Goal: Navigation & Orientation: Find specific page/section

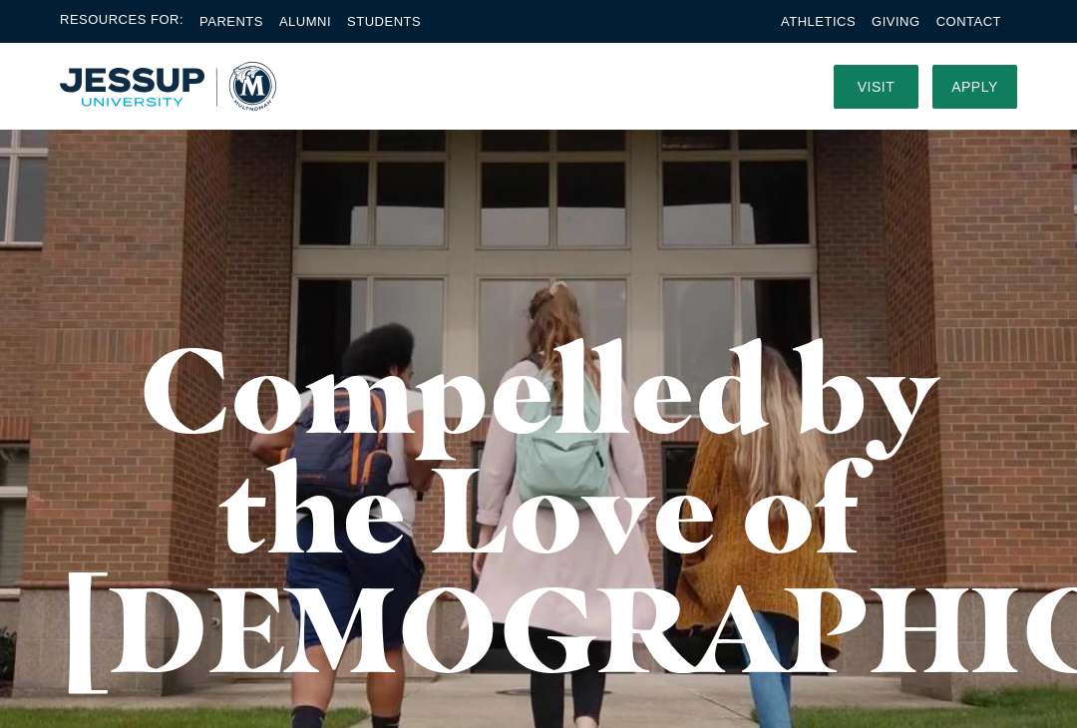
click at [396, 39] on div "Resources For: Parents Alumni Students Athletics Giving Contact" at bounding box center [538, 21] width 1077 height 43
click at [405, 28] on link "Students" at bounding box center [384, 21] width 74 height 15
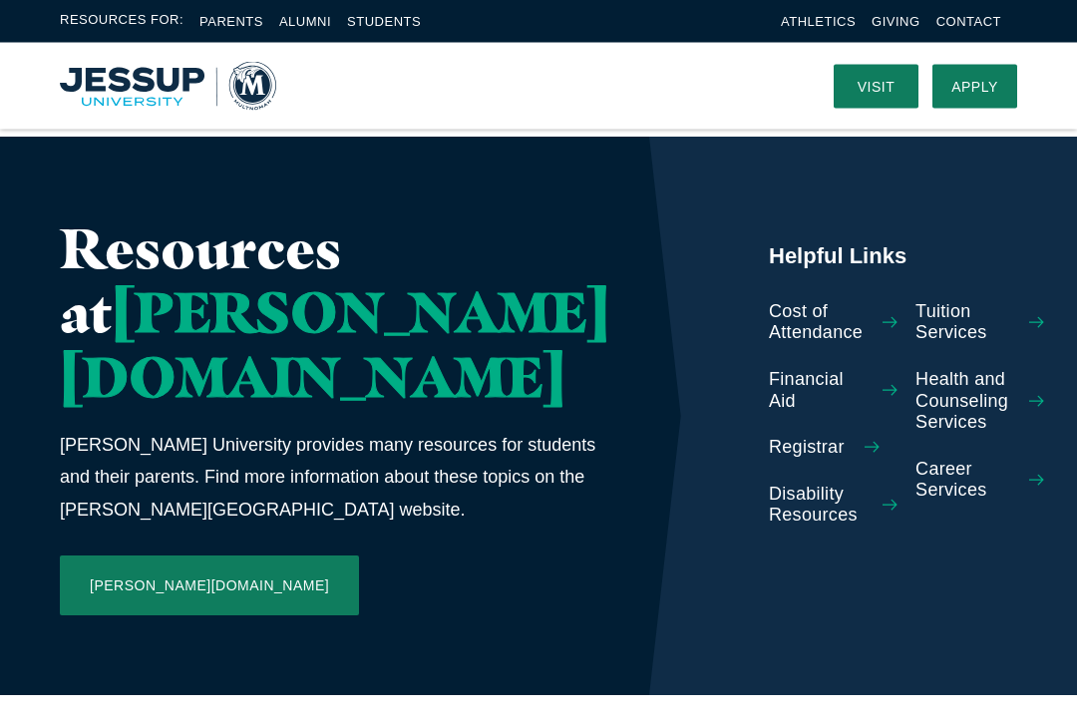
scroll to position [982, 0]
click at [1030, 473] on icon "Calltoaction" at bounding box center [1037, 480] width 15 height 15
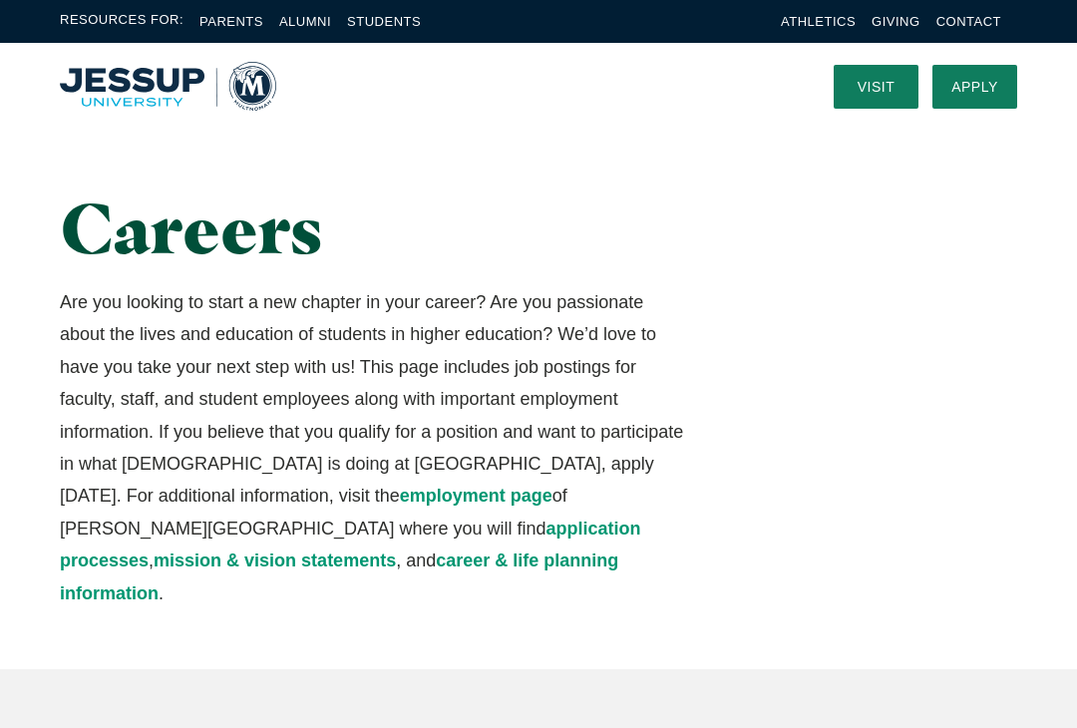
click at [886, 89] on link "Visit" at bounding box center [876, 87] width 85 height 44
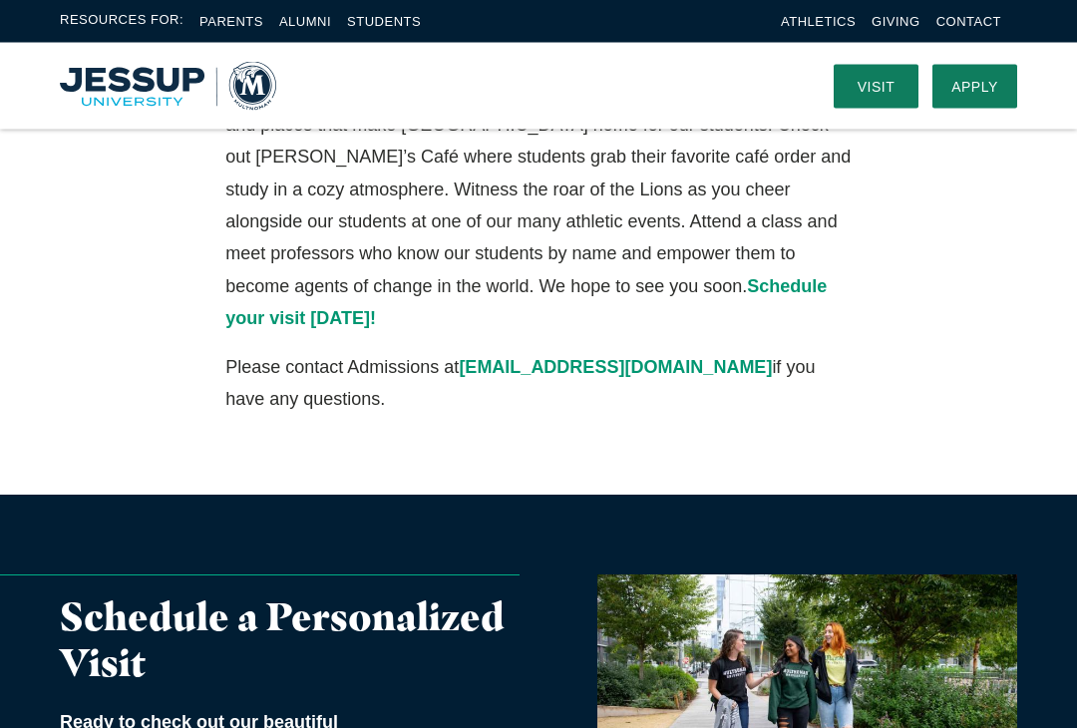
scroll to position [465, 0]
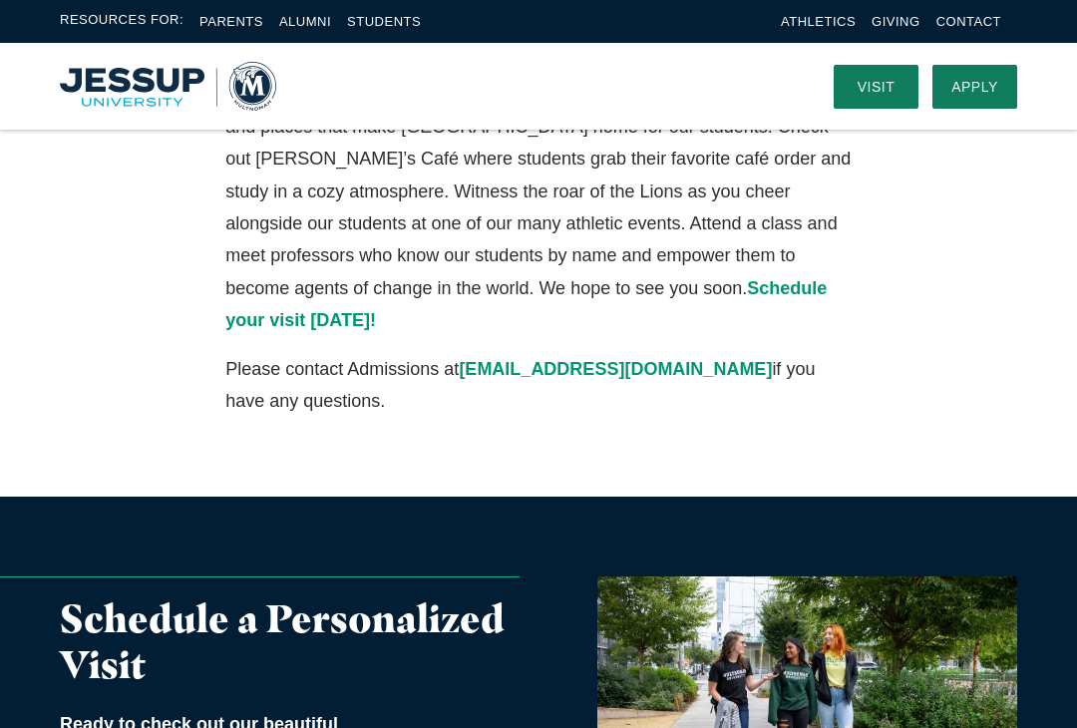
click at [252, 294] on span "Schedule your visit today!" at bounding box center [526, 304] width 602 height 52
